Goal: Transaction & Acquisition: Purchase product/service

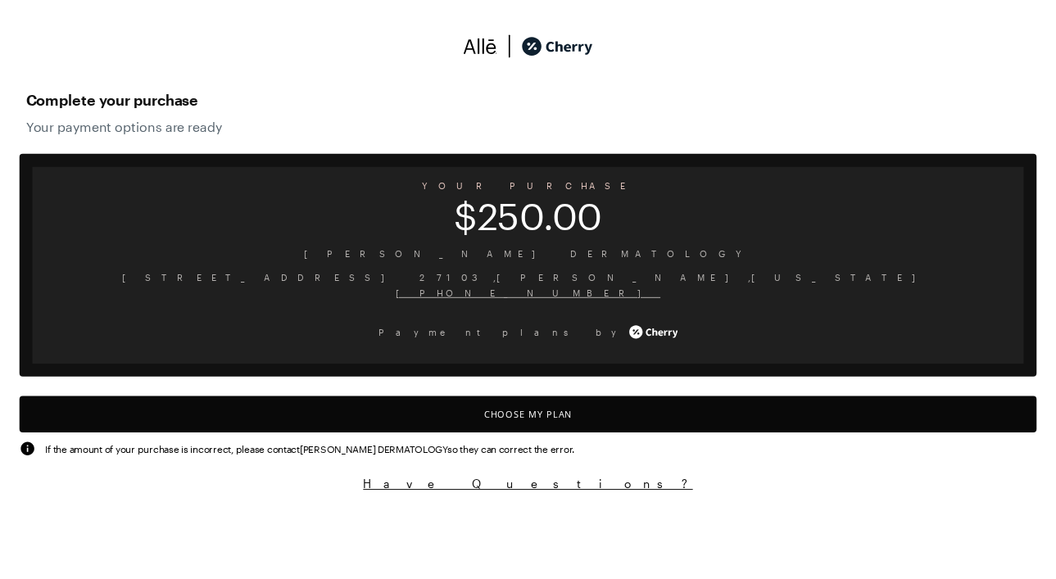
scroll to position [1351, 0]
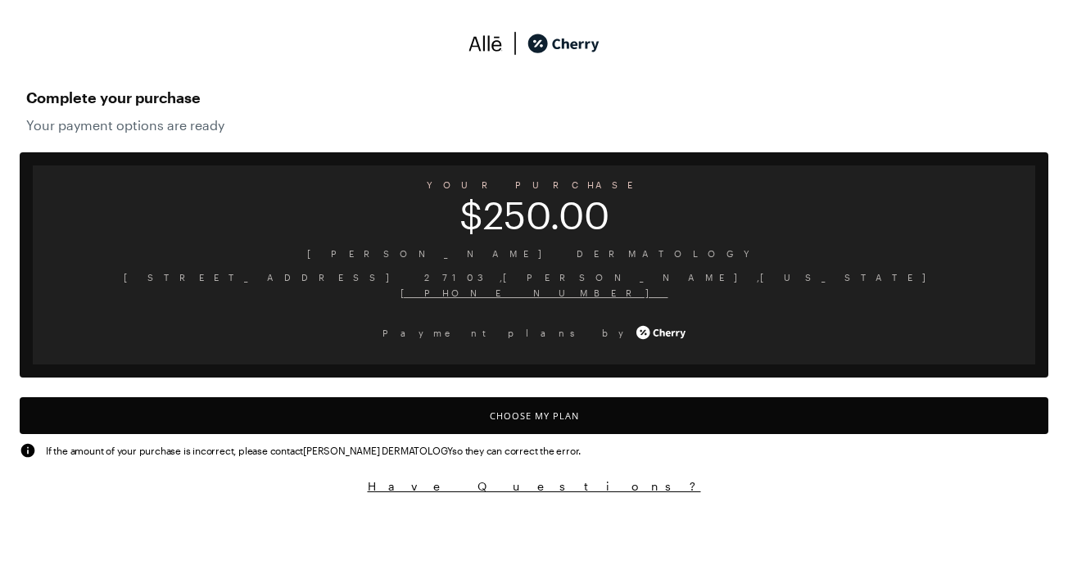
click at [583, 421] on button "Choose My Plan" at bounding box center [534, 415] width 1029 height 37
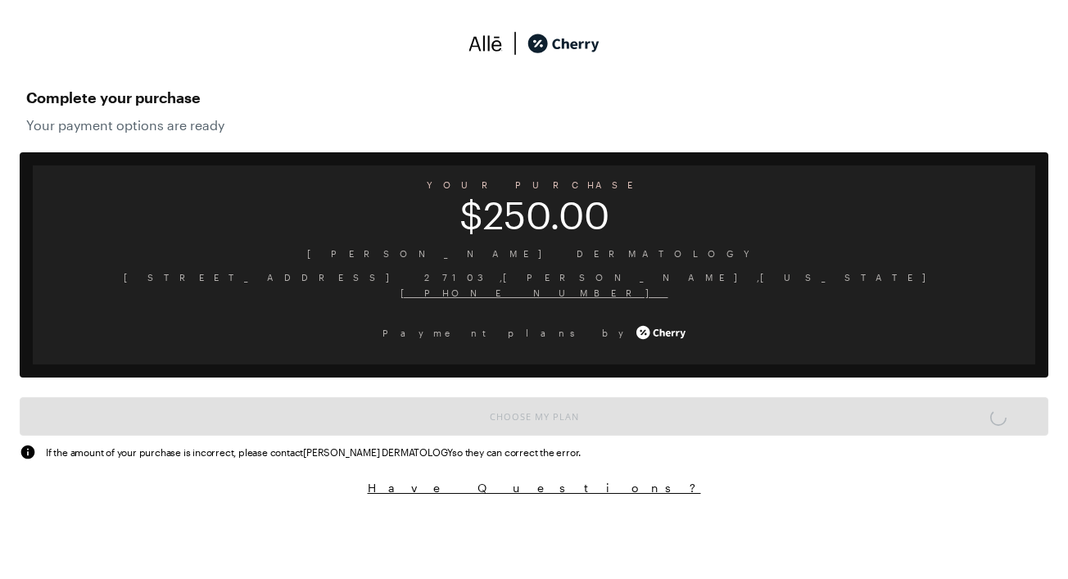
click at [653, 505] on div "Complete your purchase Your payment options are ready YOUR PURCHASE $250.00 [PE…" at bounding box center [534, 262] width 1068 height 500
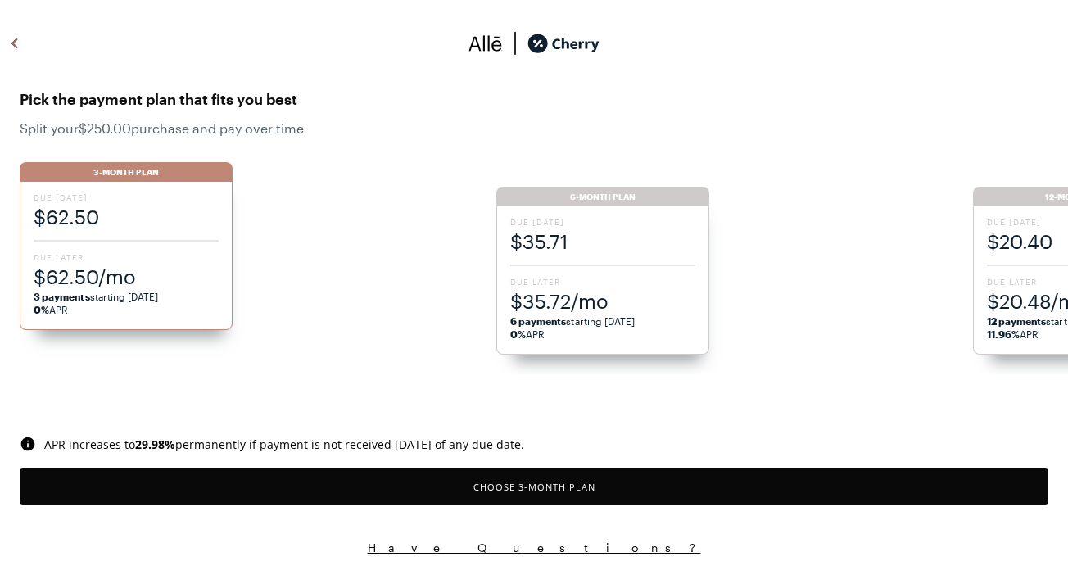
click at [577, 482] on button "Choose 3 -Month Plan" at bounding box center [534, 486] width 1029 height 37
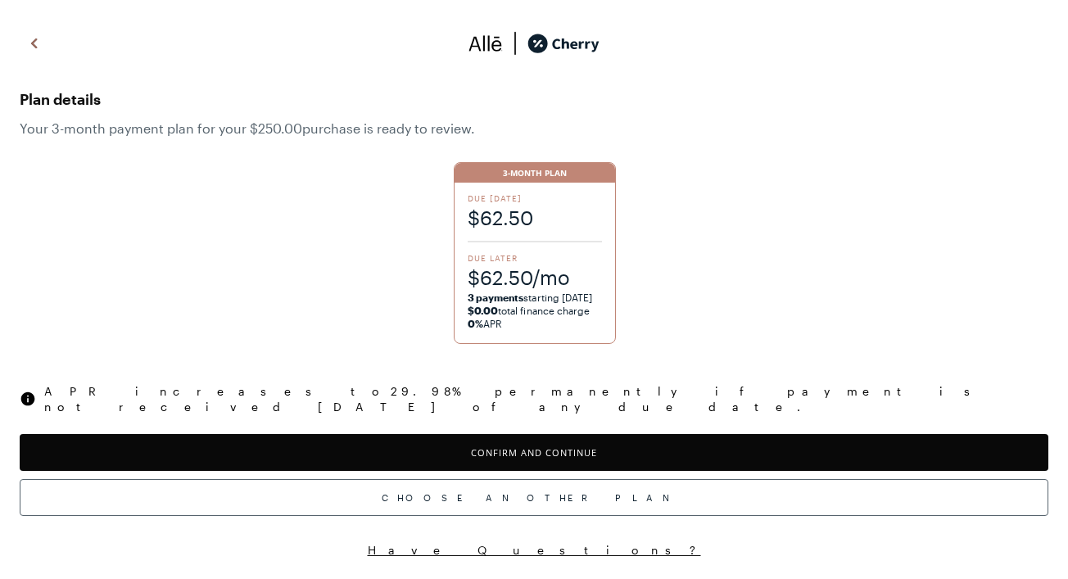
click at [529, 434] on button "Confirm and Continue" at bounding box center [534, 452] width 1029 height 37
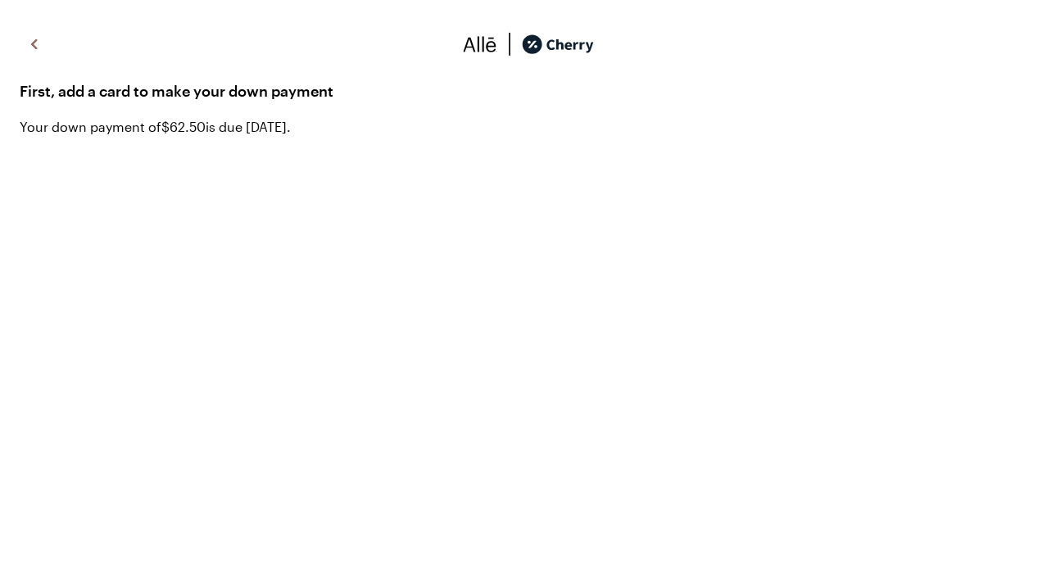
click at [37, 39] on img at bounding box center [35, 44] width 20 height 25
